Goal: Complete application form: Complete application form

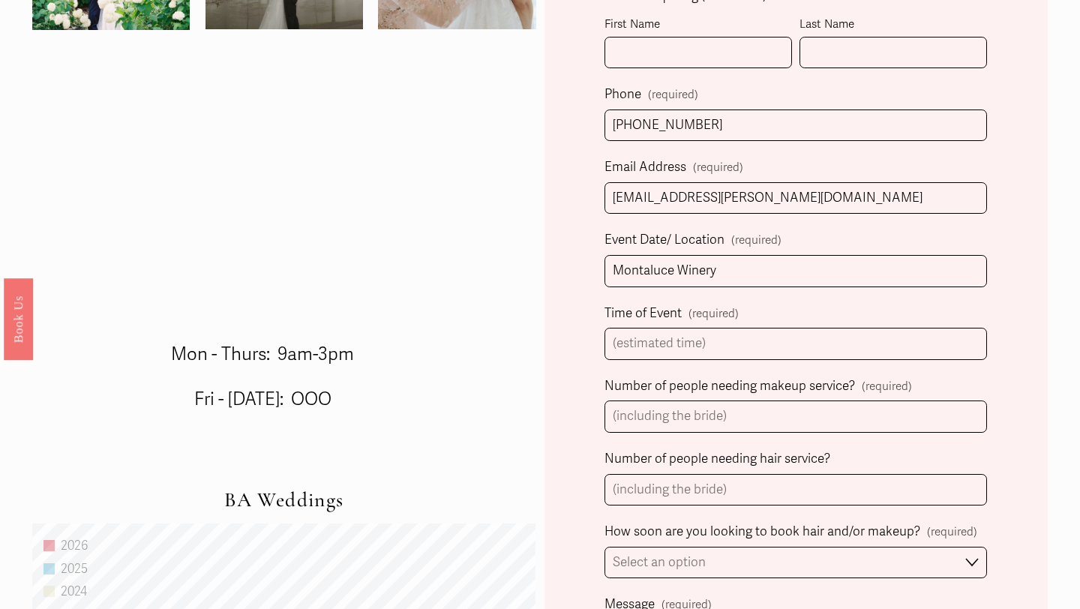
scroll to position [586, 0]
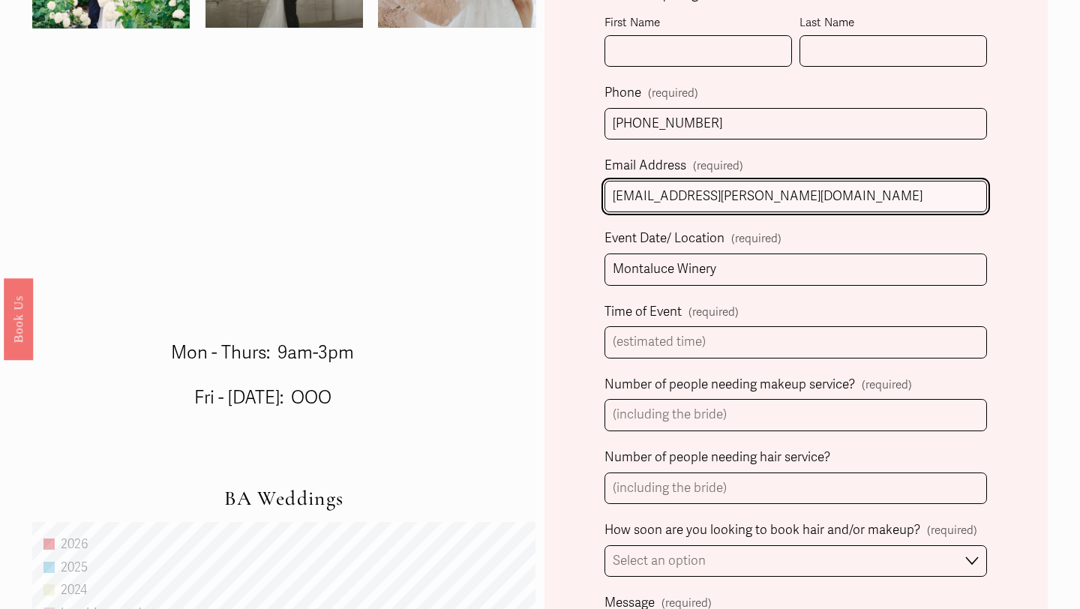
click at [699, 188] on input "[EMAIL_ADDRESS][PERSON_NAME][DOMAIN_NAME]" at bounding box center [795, 197] width 382 height 32
type input "[EMAIL_ADDRESS][DOMAIN_NAME]"
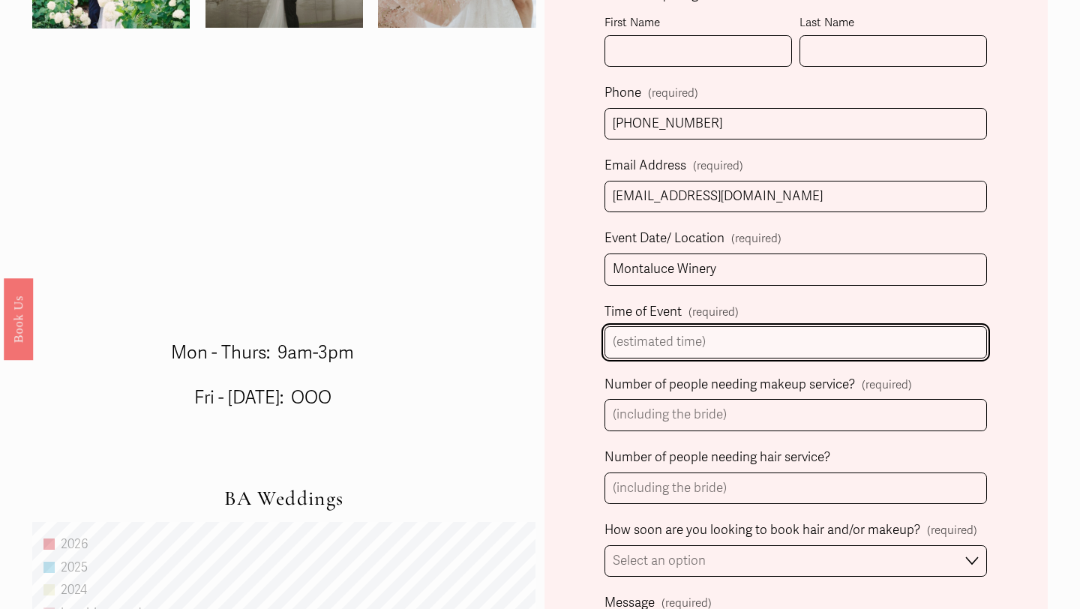
click at [728, 346] on input "Time of Event (required)" at bounding box center [795, 342] width 382 height 32
type input "first look 2:30pm wedding 4:30"
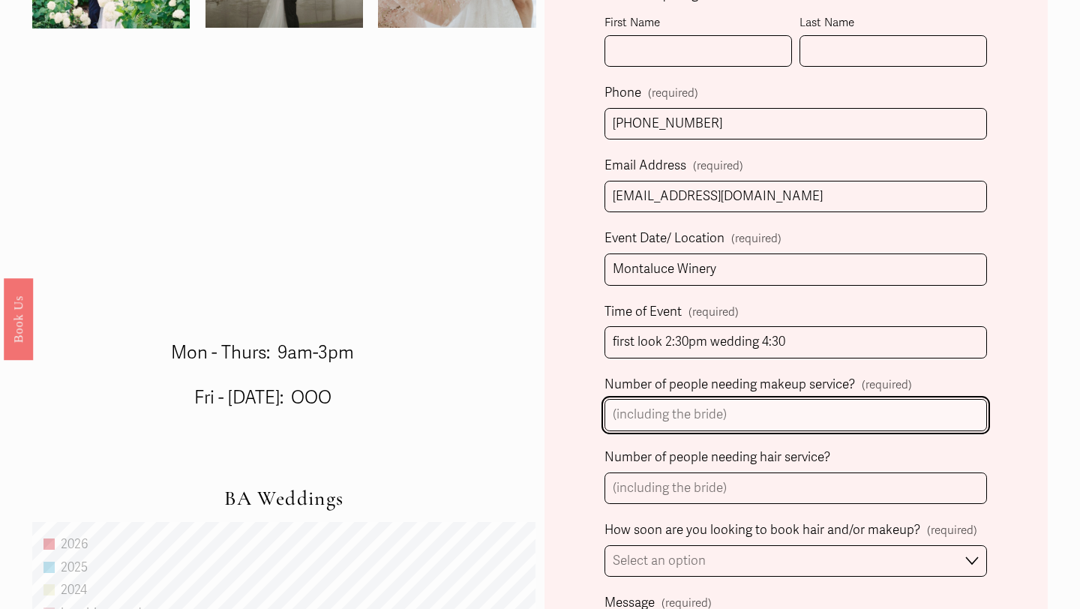
click at [790, 426] on input "Number of people needing makeup service? (required)" at bounding box center [795, 415] width 382 height 32
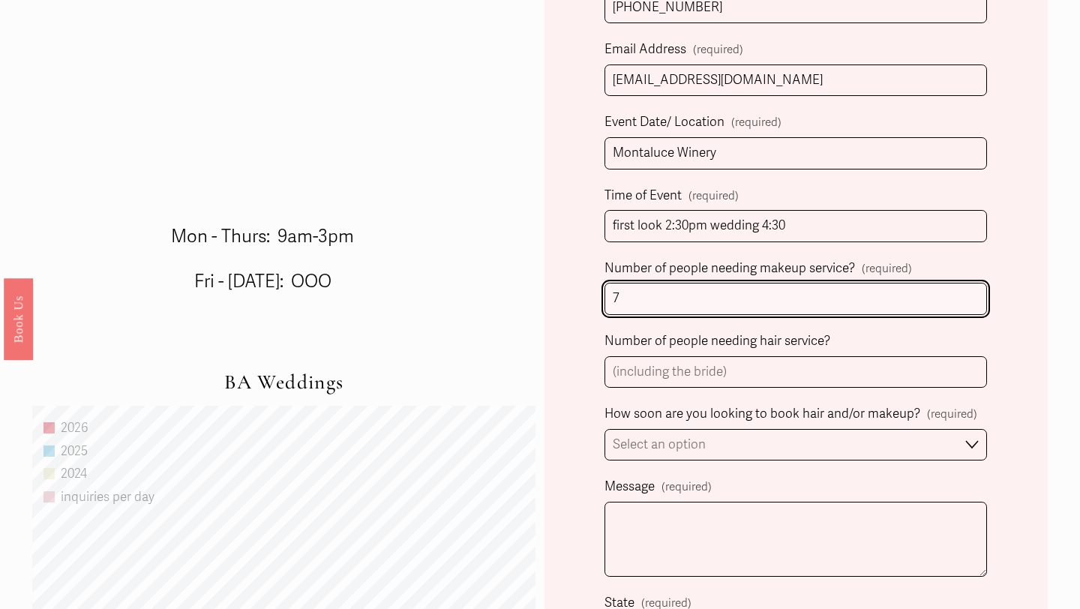
scroll to position [709, 0]
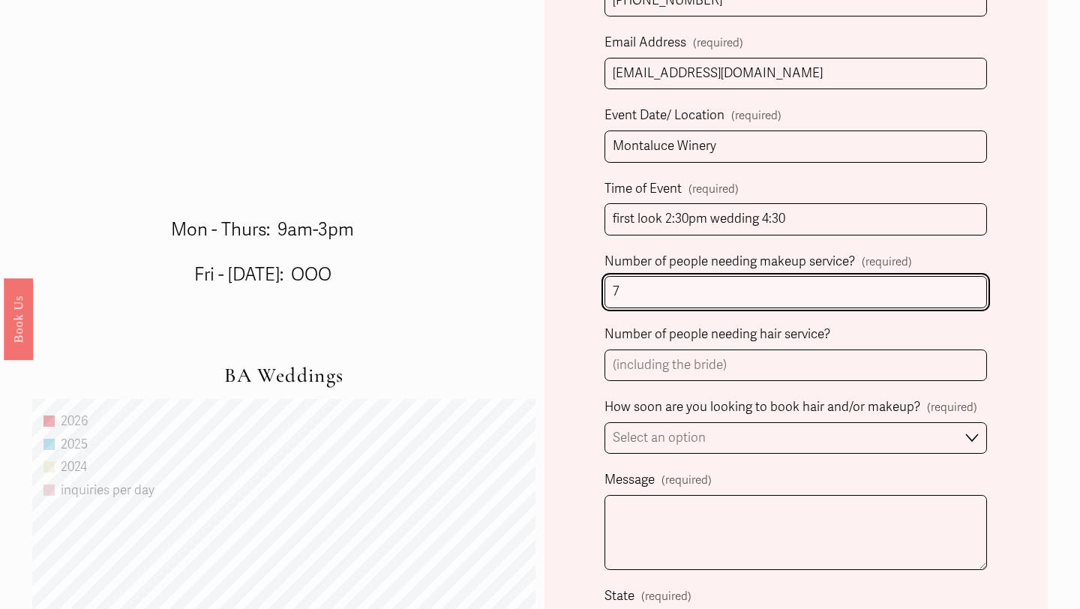
type input "7"
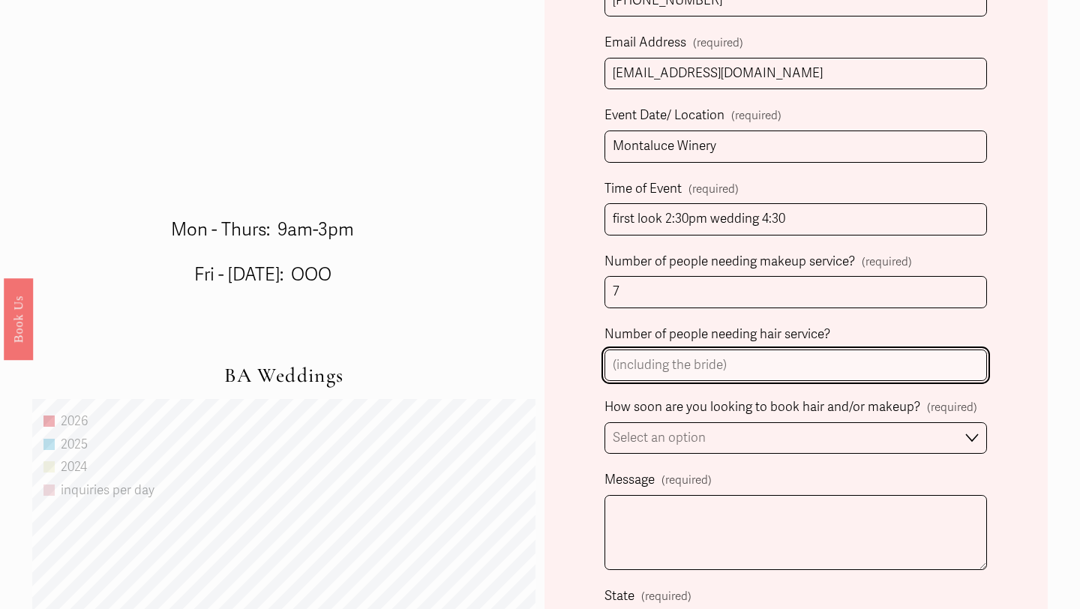
click at [753, 364] on input "Number of people needing hair service?" at bounding box center [795, 365] width 382 height 32
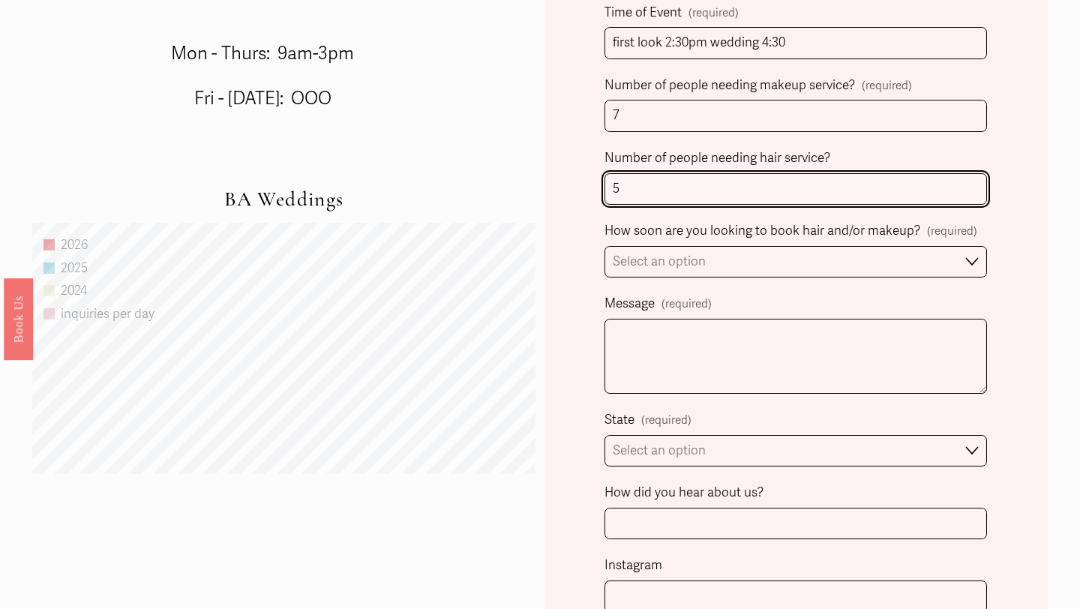
scroll to position [1017, 0]
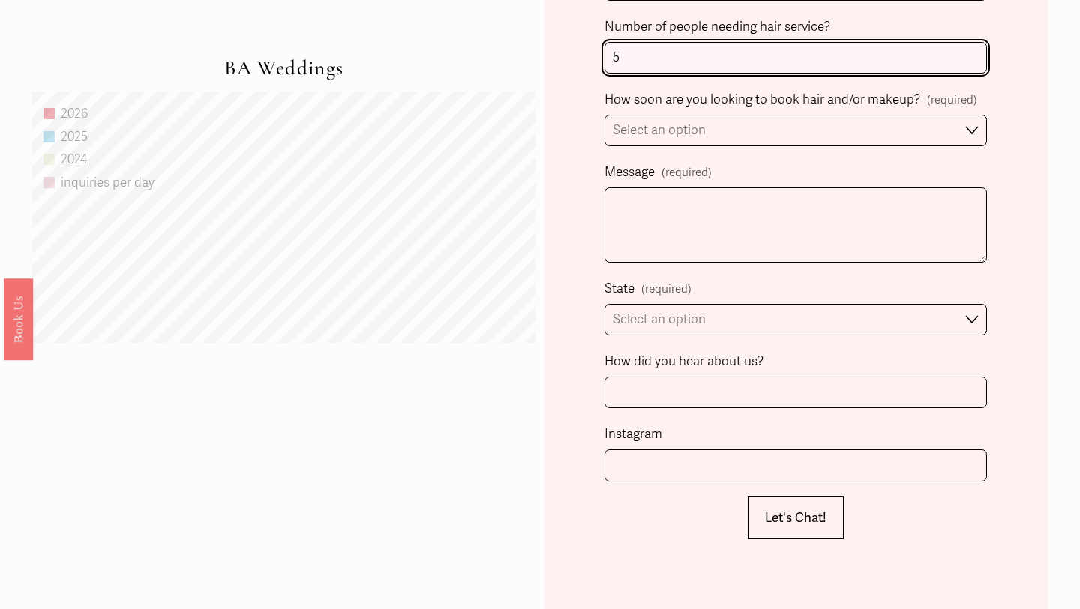
type input "5"
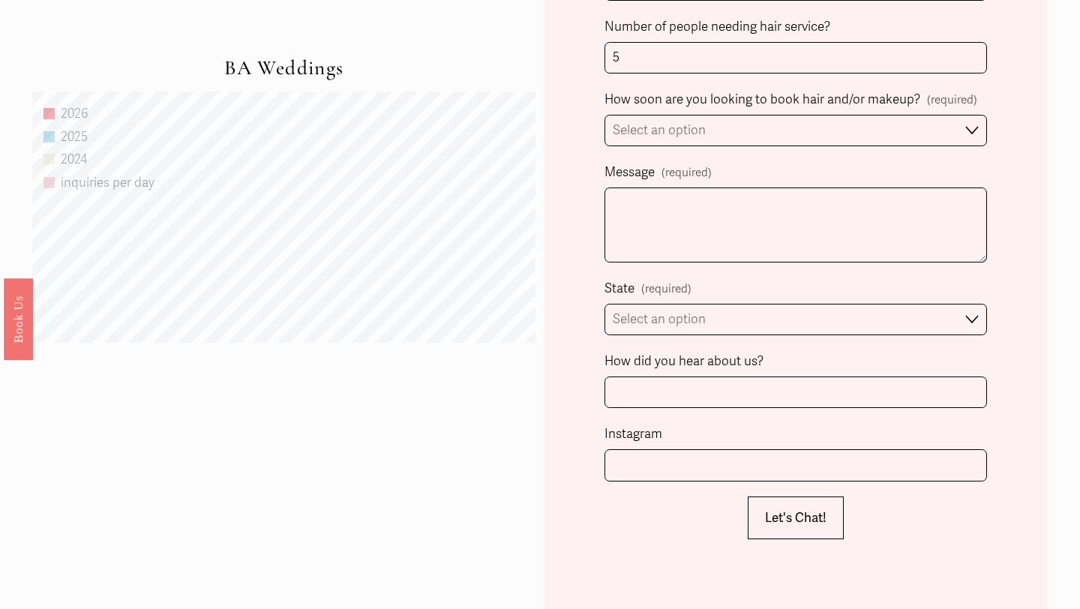
click at [804, 113] on div "How soon are you looking to book hair and/or makeup? (required)" at bounding box center [790, 101] width 373 height 26
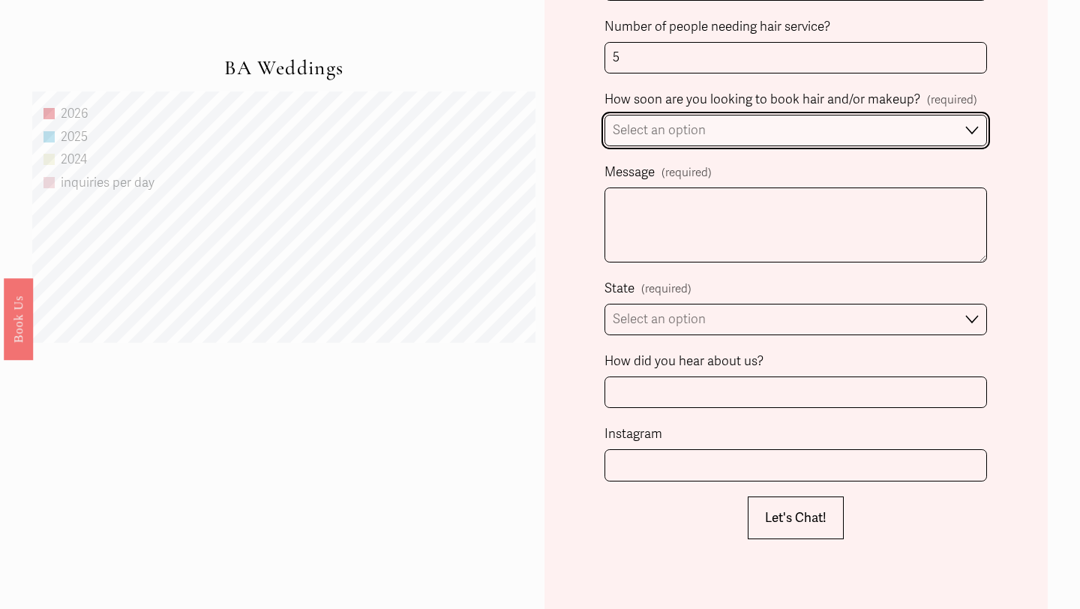
click at [798, 125] on select "Select an option Immediately 1-2 weeks I'm looking for information & not ready …" at bounding box center [795, 131] width 382 height 32
click at [730, 130] on select "Select an option Immediately 1-2 weeks I'm looking for information & not ready …" at bounding box center [795, 131] width 382 height 32
select select "Immediately"
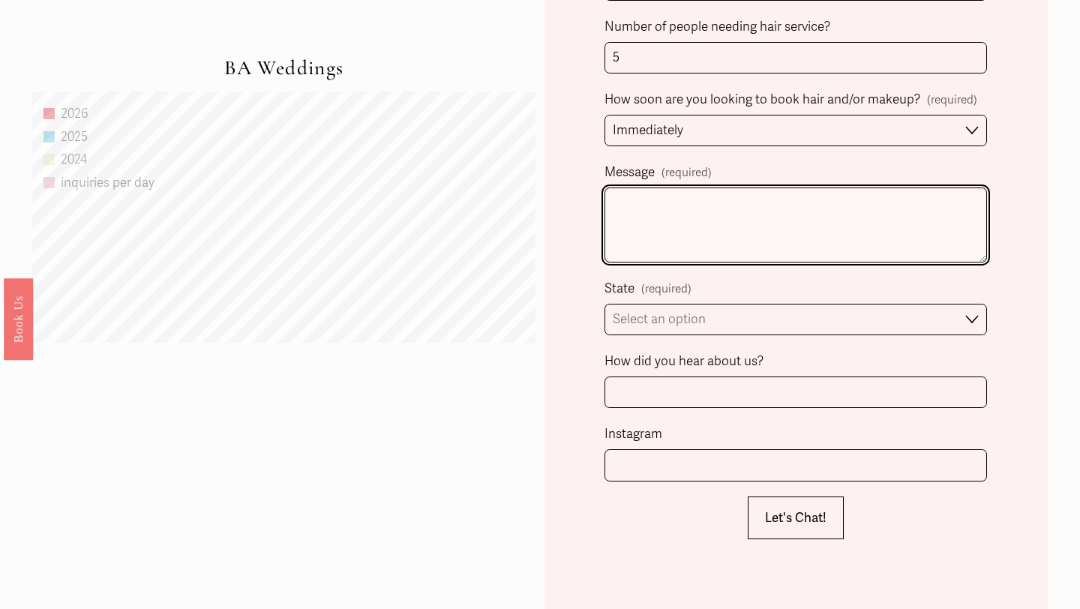
click at [717, 232] on textarea "Message (required)" at bounding box center [795, 224] width 382 height 75
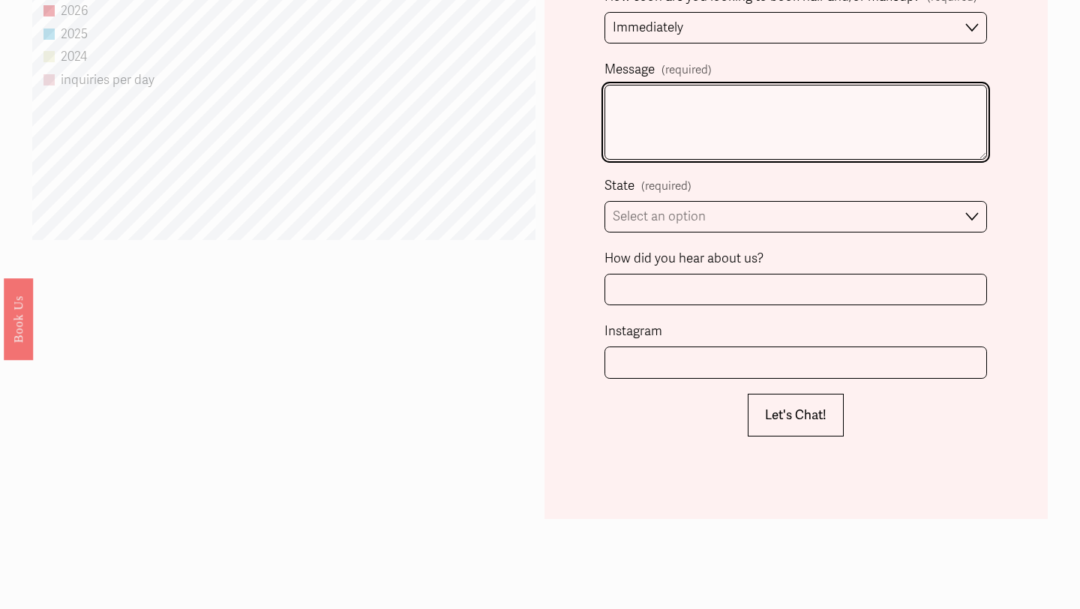
scroll to position [1155, 0]
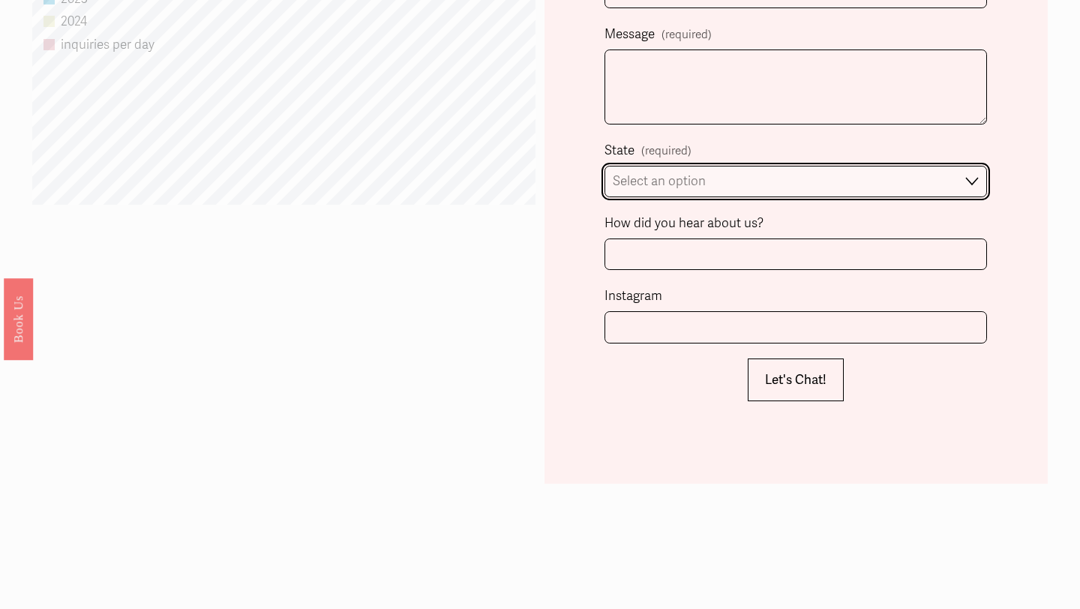
click at [732, 189] on select "Select an option Please Select One [GEOGRAPHIC_DATA], [GEOGRAPHIC_DATA] [GEOGRA…" at bounding box center [795, 182] width 382 height 32
select select "[GEOGRAPHIC_DATA], [GEOGRAPHIC_DATA]"
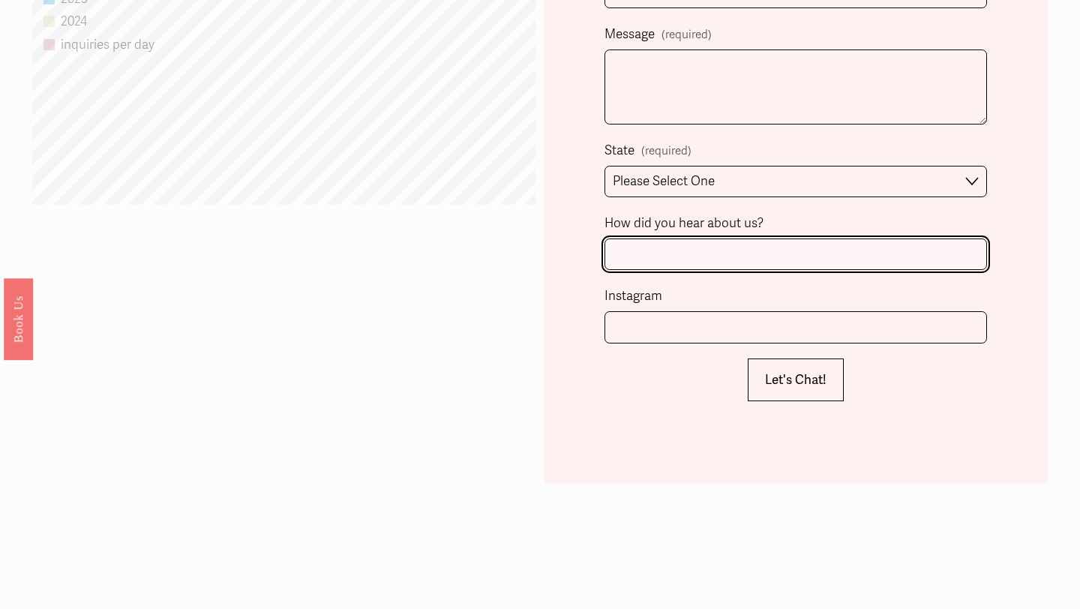
click at [709, 249] on input "How did you hear about us?" at bounding box center [795, 254] width 382 height 32
type input "Referral"
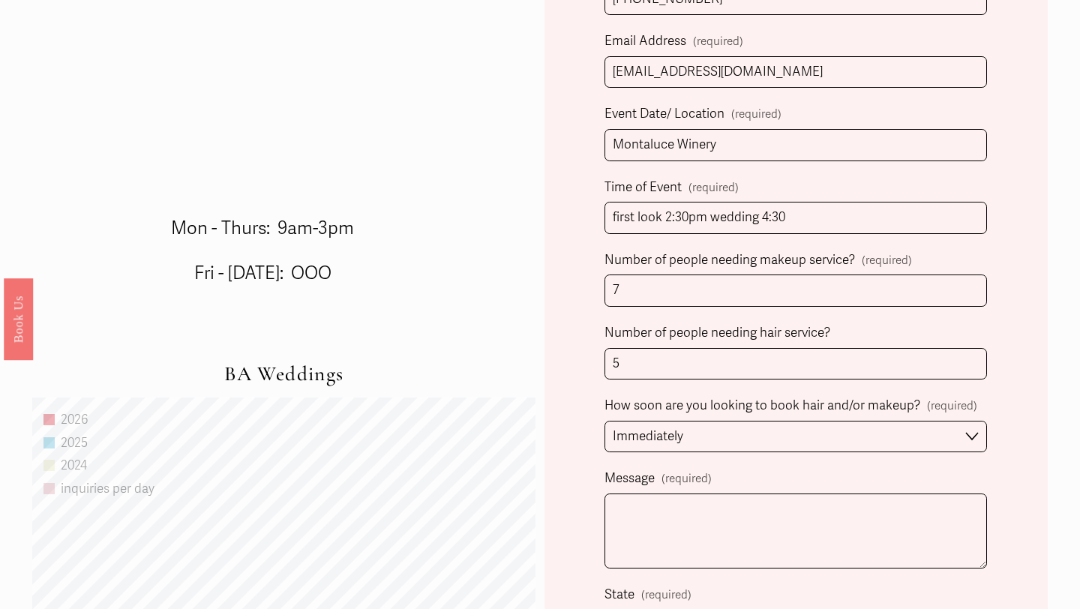
scroll to position [714, 0]
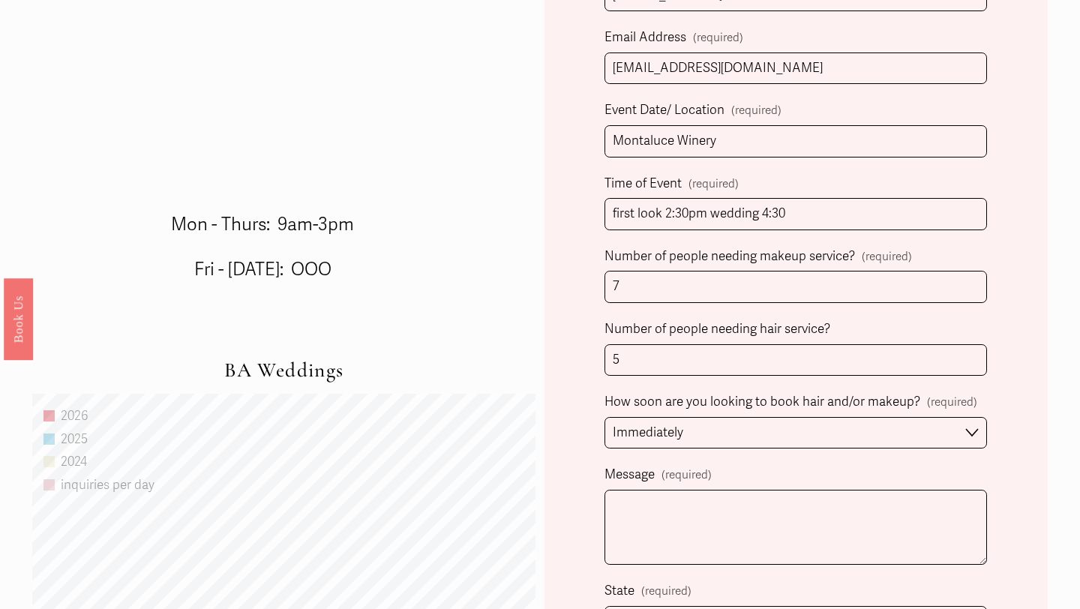
type input "@kelseyycurrie"
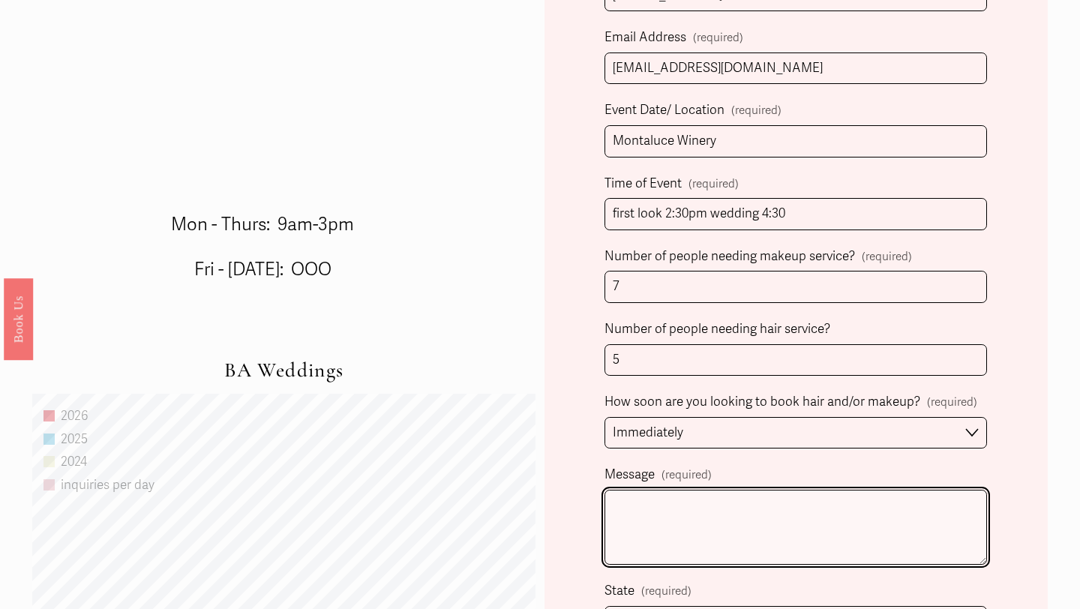
click at [785, 493] on textarea "Message (required)" at bounding box center [795, 527] width 382 height 75
type textarea "W"
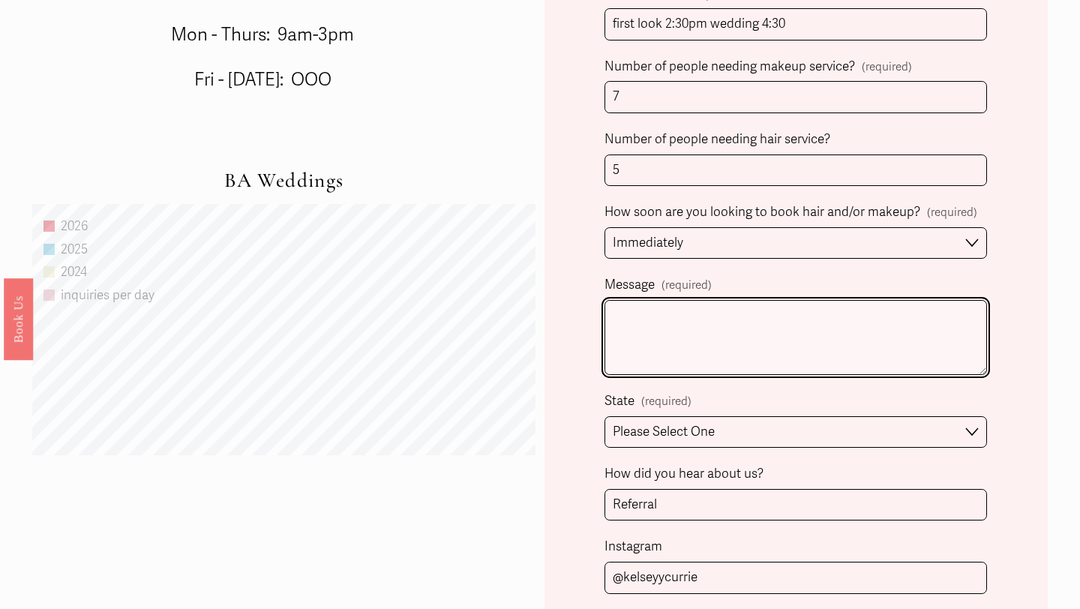
scroll to position [1088, 0]
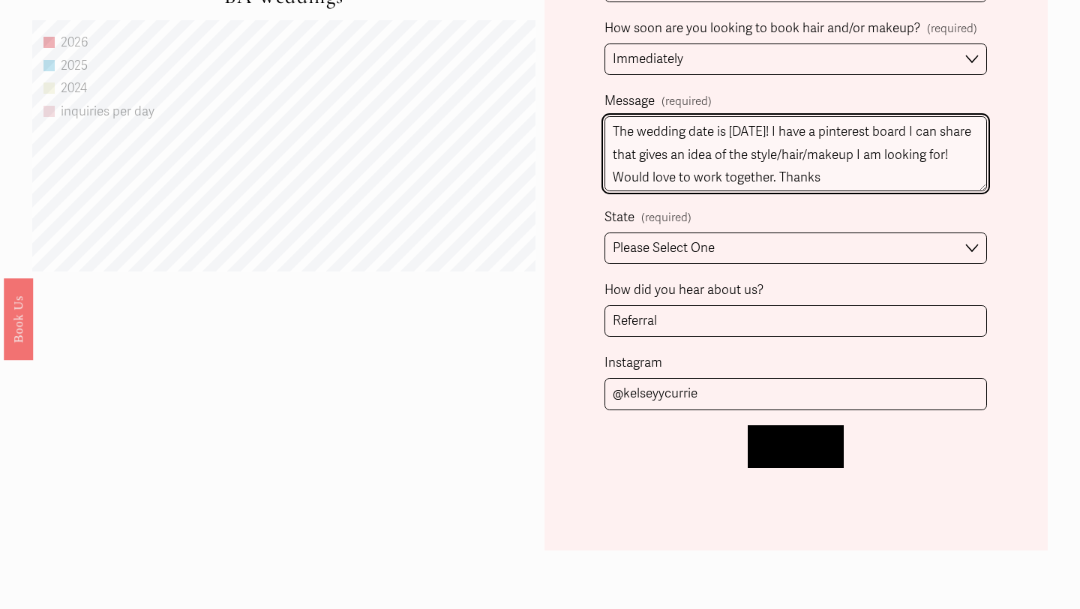
type textarea "The wedding date is [DATE]! I have a pinterest board I can share that gives an …"
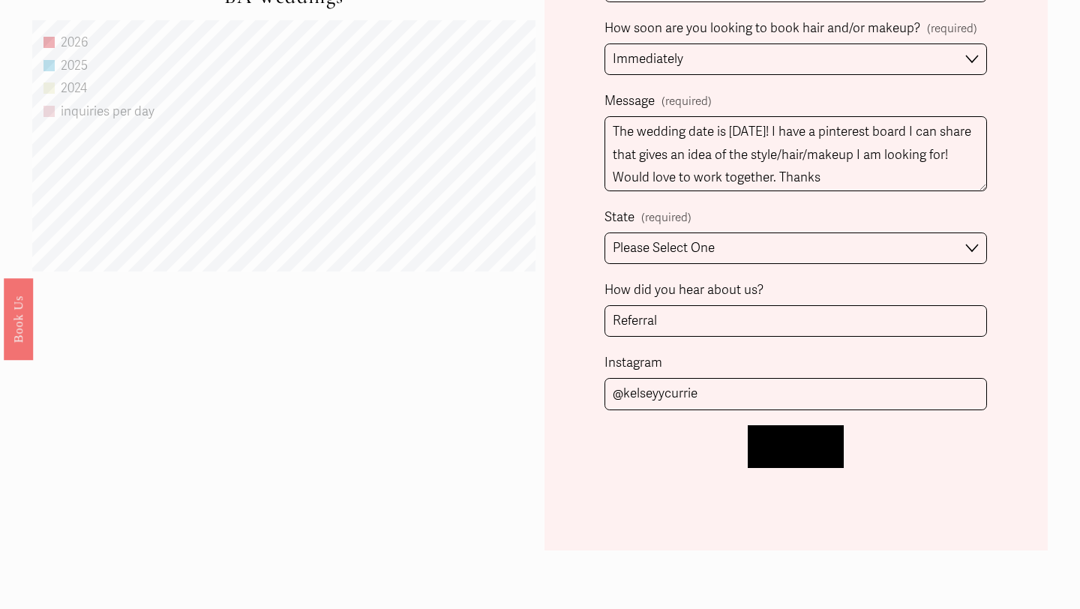
click at [815, 454] on button "Let's Chat! Let's Chat!" at bounding box center [795, 446] width 96 height 43
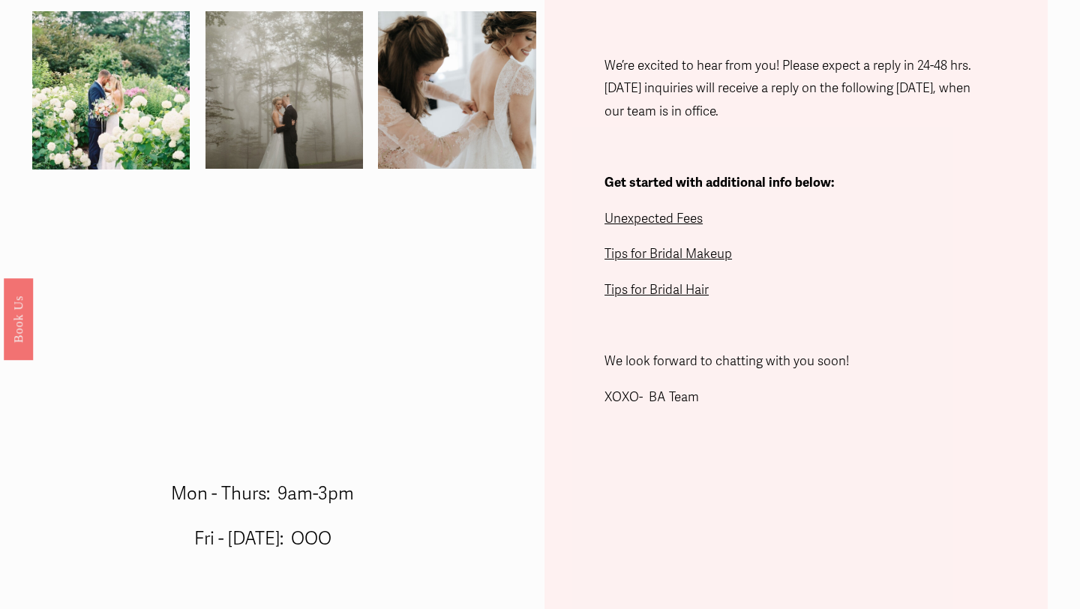
scroll to position [379, 0]
